Goal: Navigation & Orientation: Find specific page/section

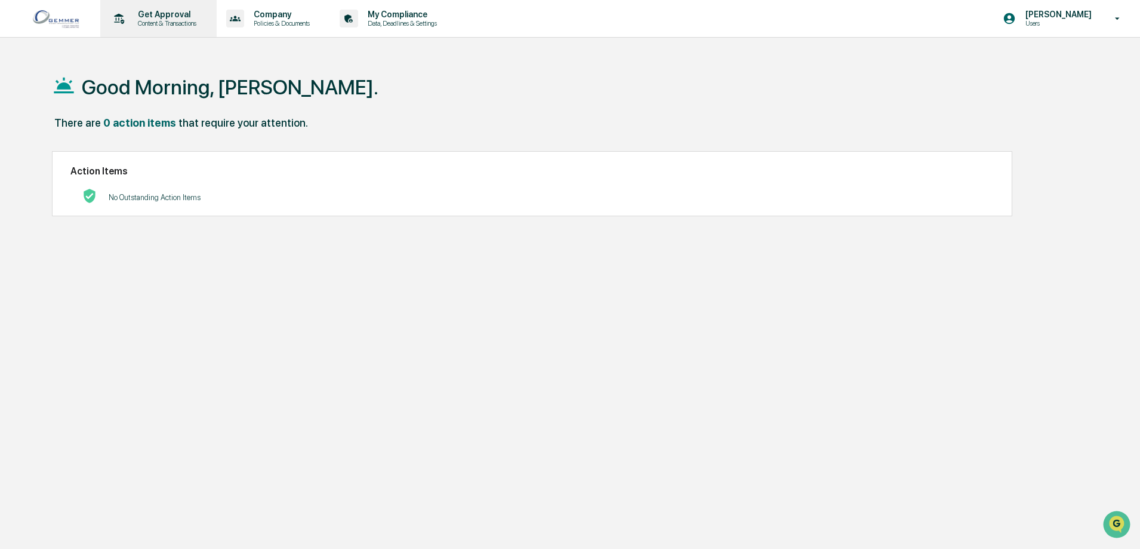
click at [156, 22] on p "Content & Transactions" at bounding box center [165, 23] width 74 height 8
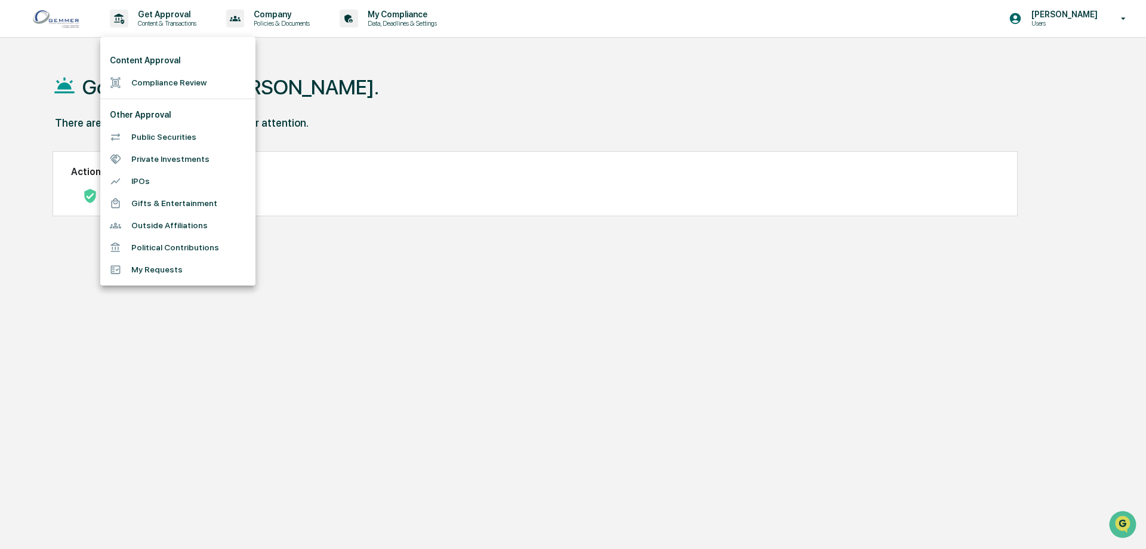
click at [365, 98] on div at bounding box center [573, 274] width 1146 height 549
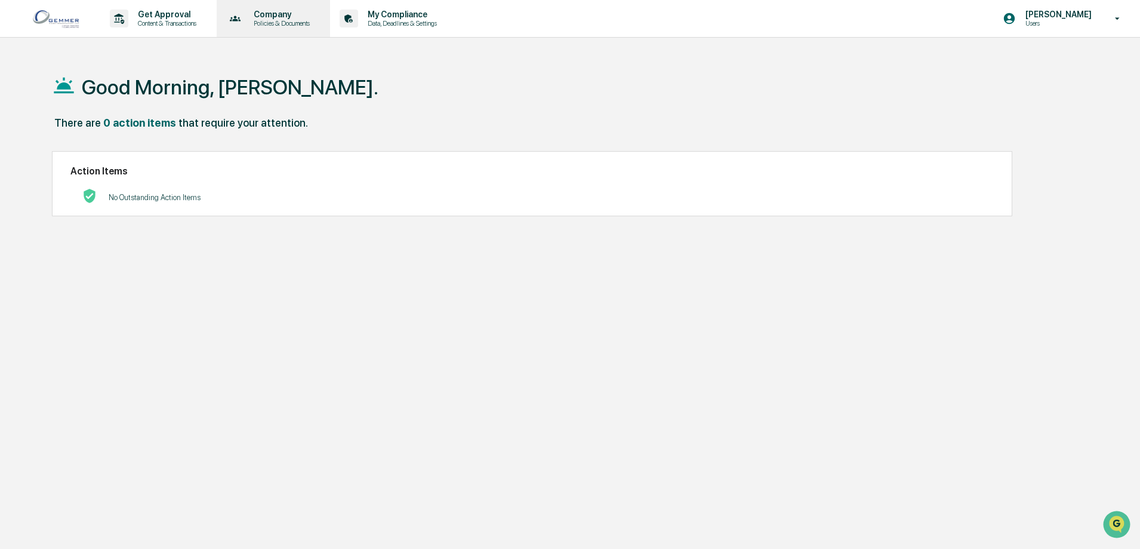
click at [287, 11] on p "Company" at bounding box center [280, 15] width 72 height 10
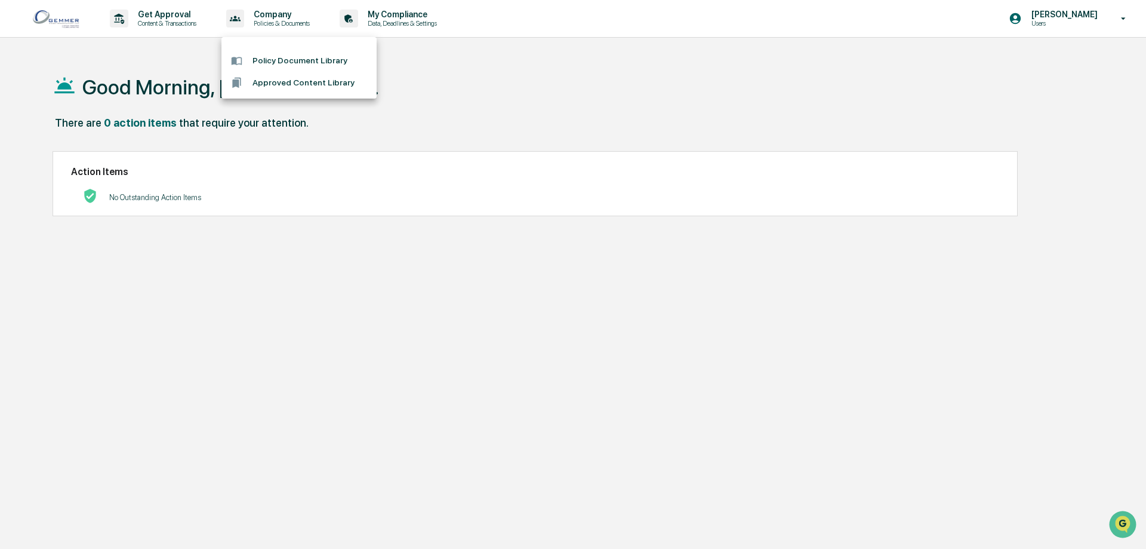
click at [302, 85] on li "Approved Content Library" at bounding box center [299, 83] width 155 height 22
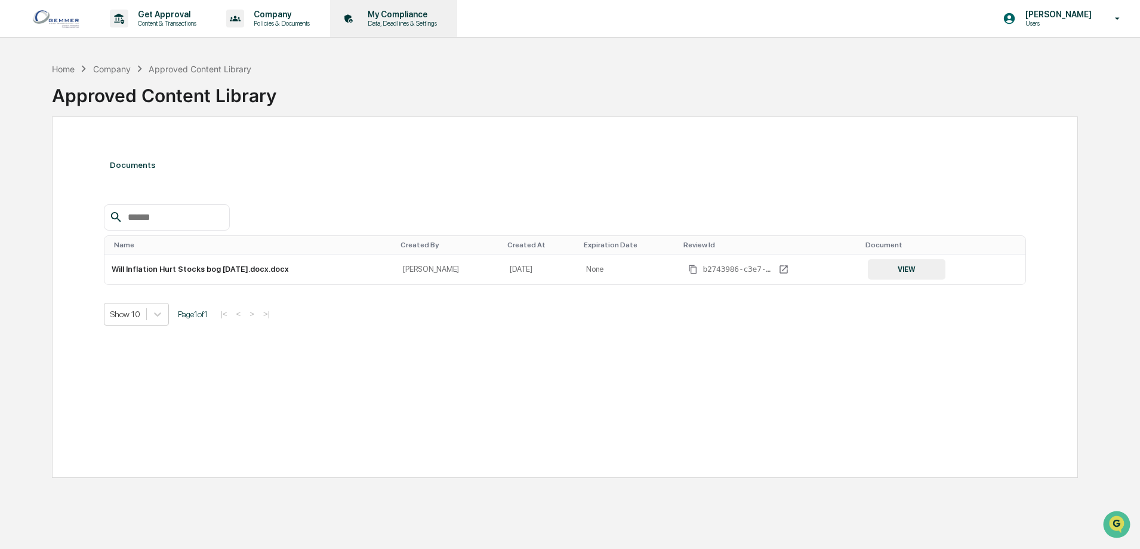
click at [401, 11] on p "My Compliance" at bounding box center [400, 15] width 85 height 10
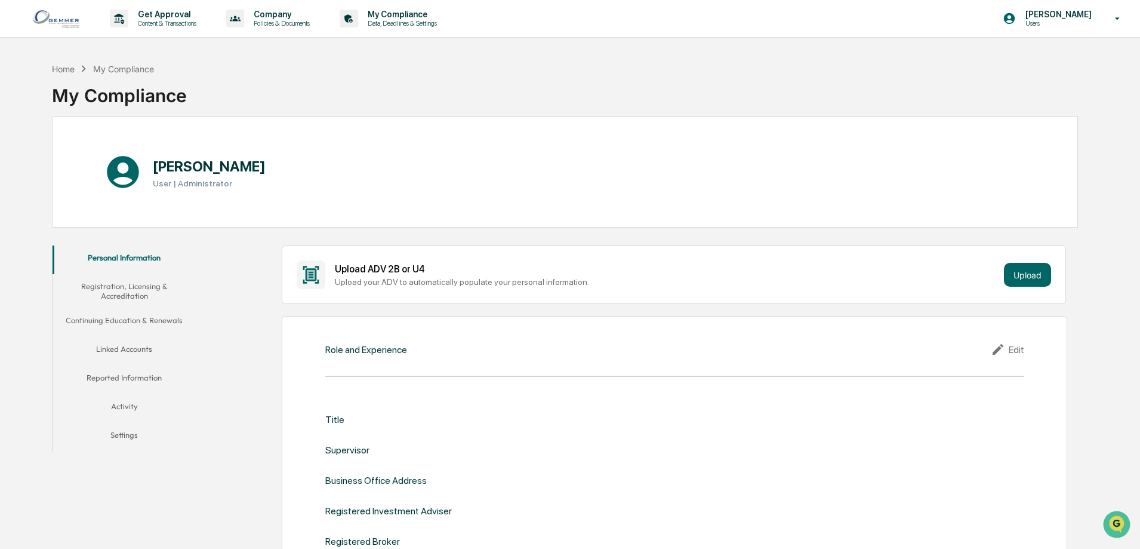
click at [69, 21] on img at bounding box center [57, 18] width 57 height 23
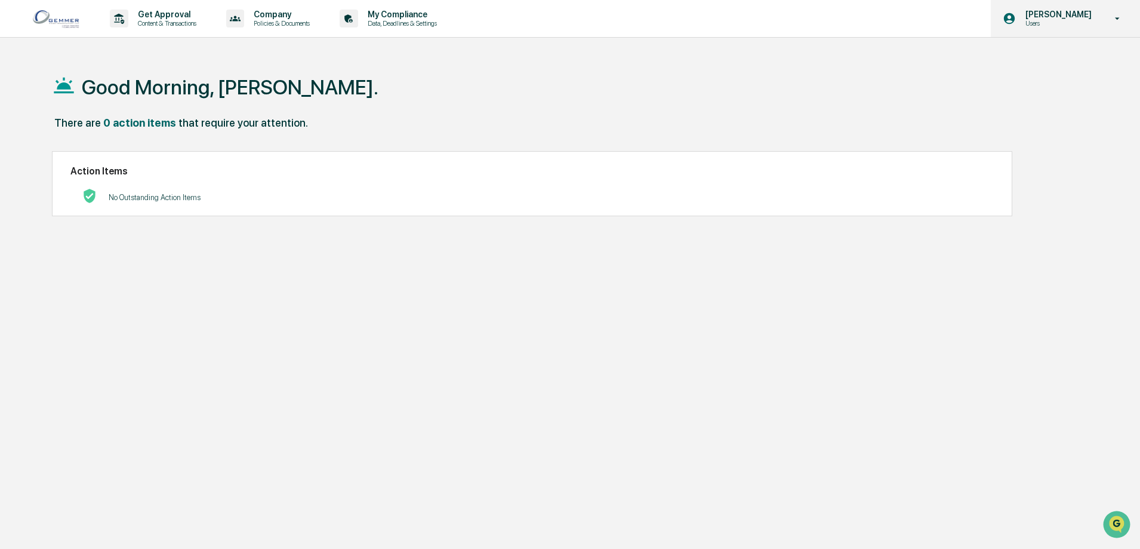
click at [1117, 17] on icon at bounding box center [1118, 18] width 21 height 11
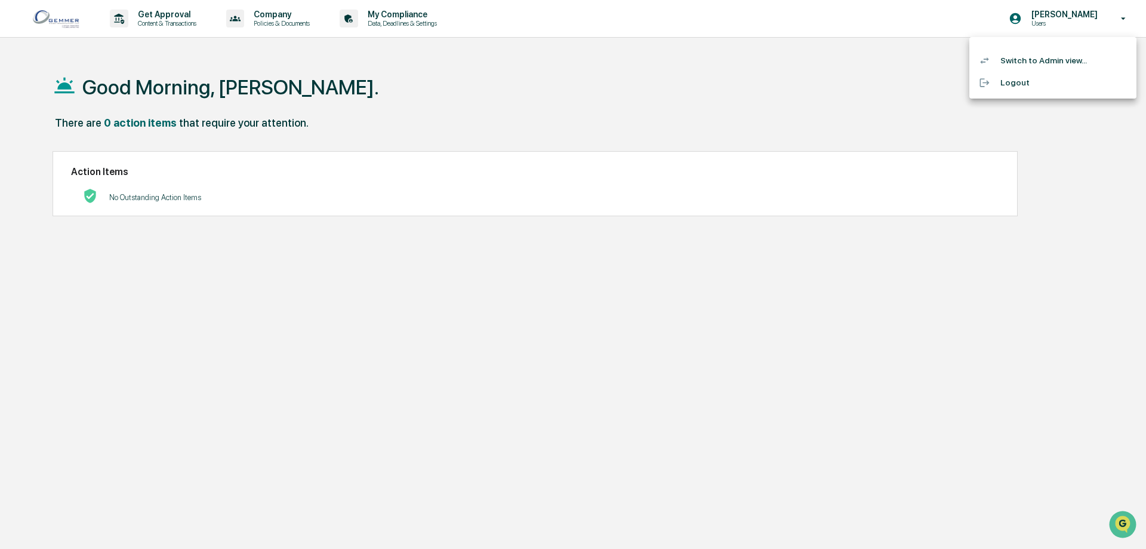
click at [1058, 60] on li "Switch to Admin view..." at bounding box center [1053, 61] width 167 height 22
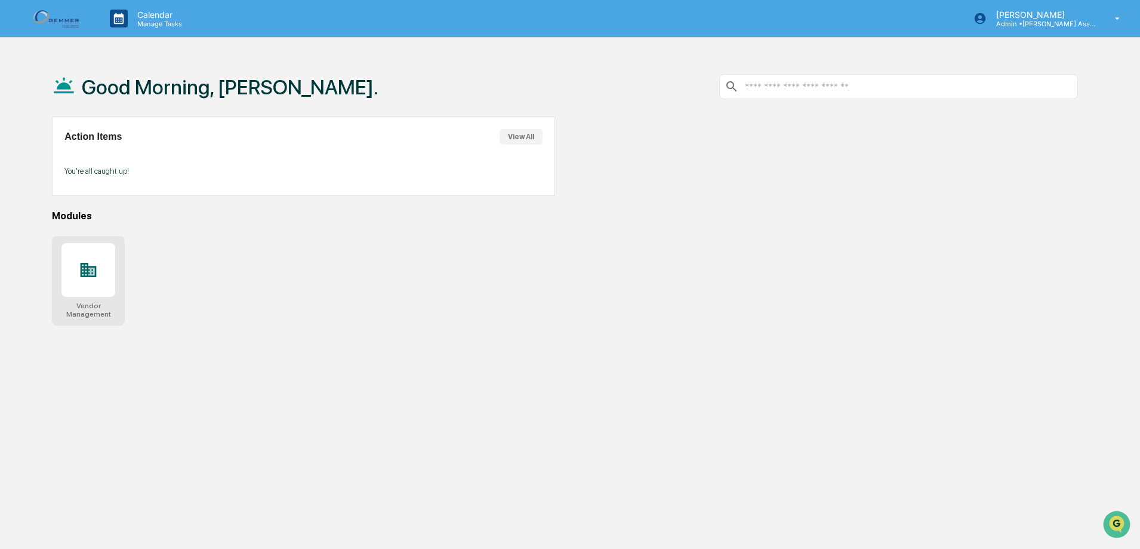
click at [86, 270] on icon at bounding box center [89, 270] width 16 height 14
